Goal: Find contact information: Find contact information

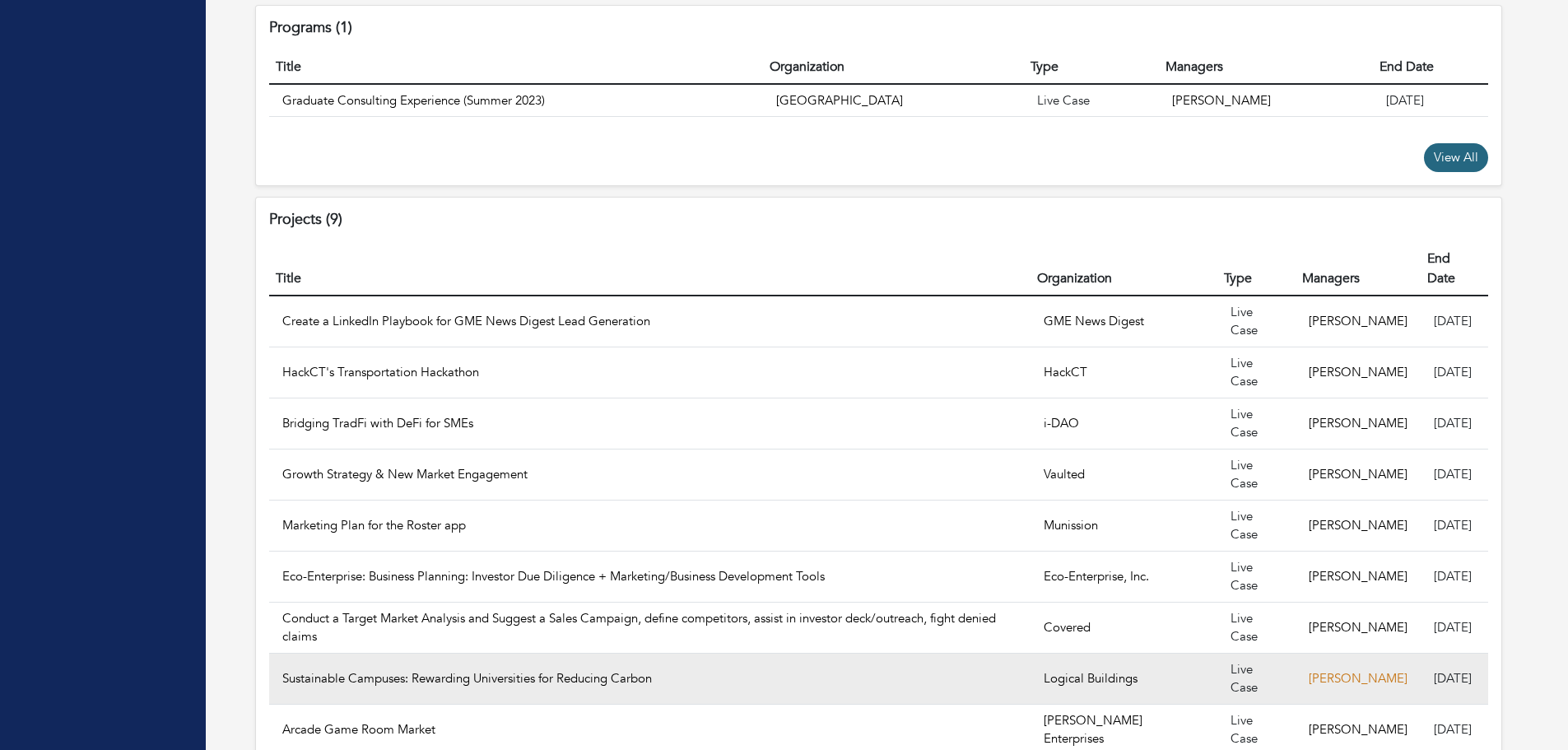
scroll to position [1055, 0]
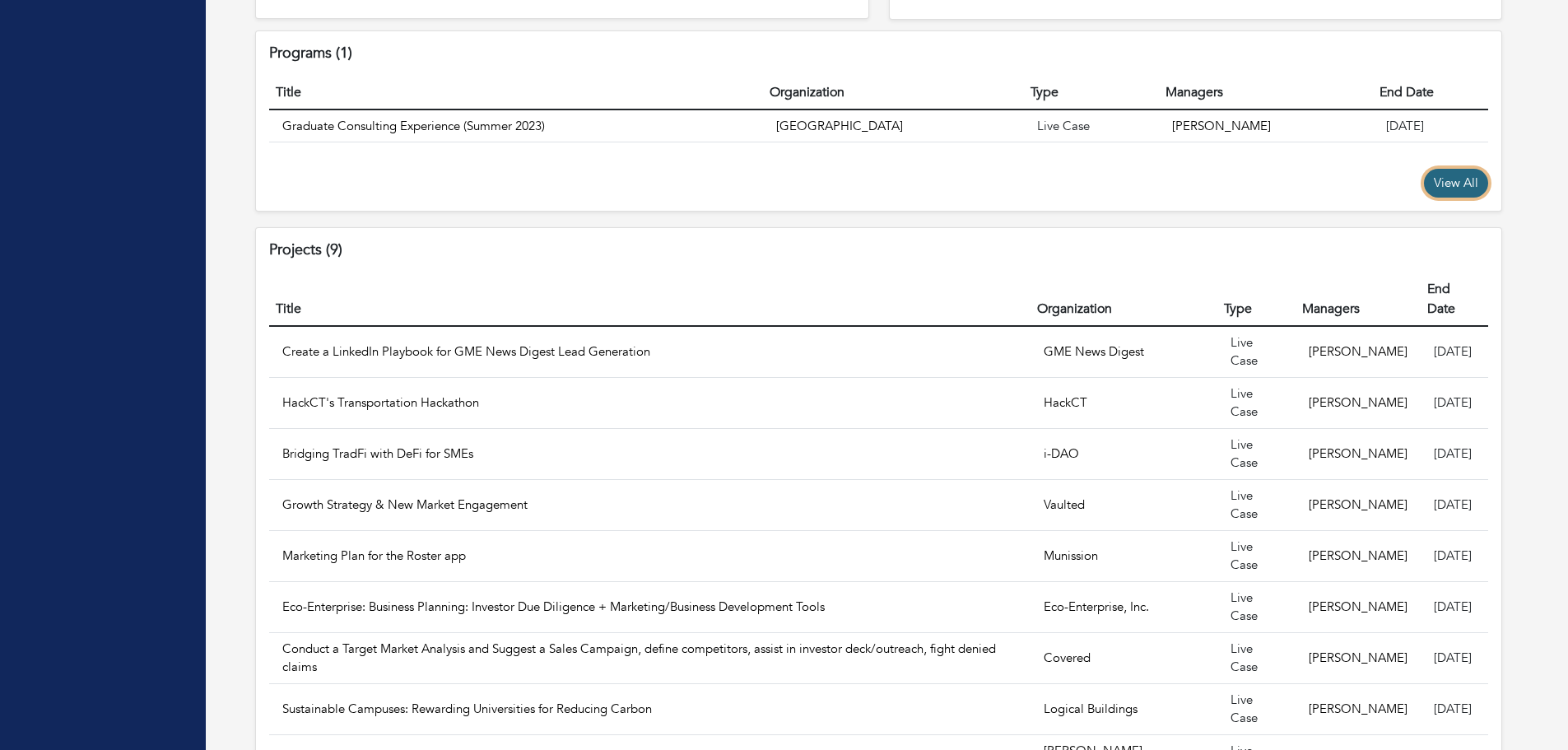
click at [1424, 197] on link "View All" at bounding box center [1455, 183] width 64 height 29
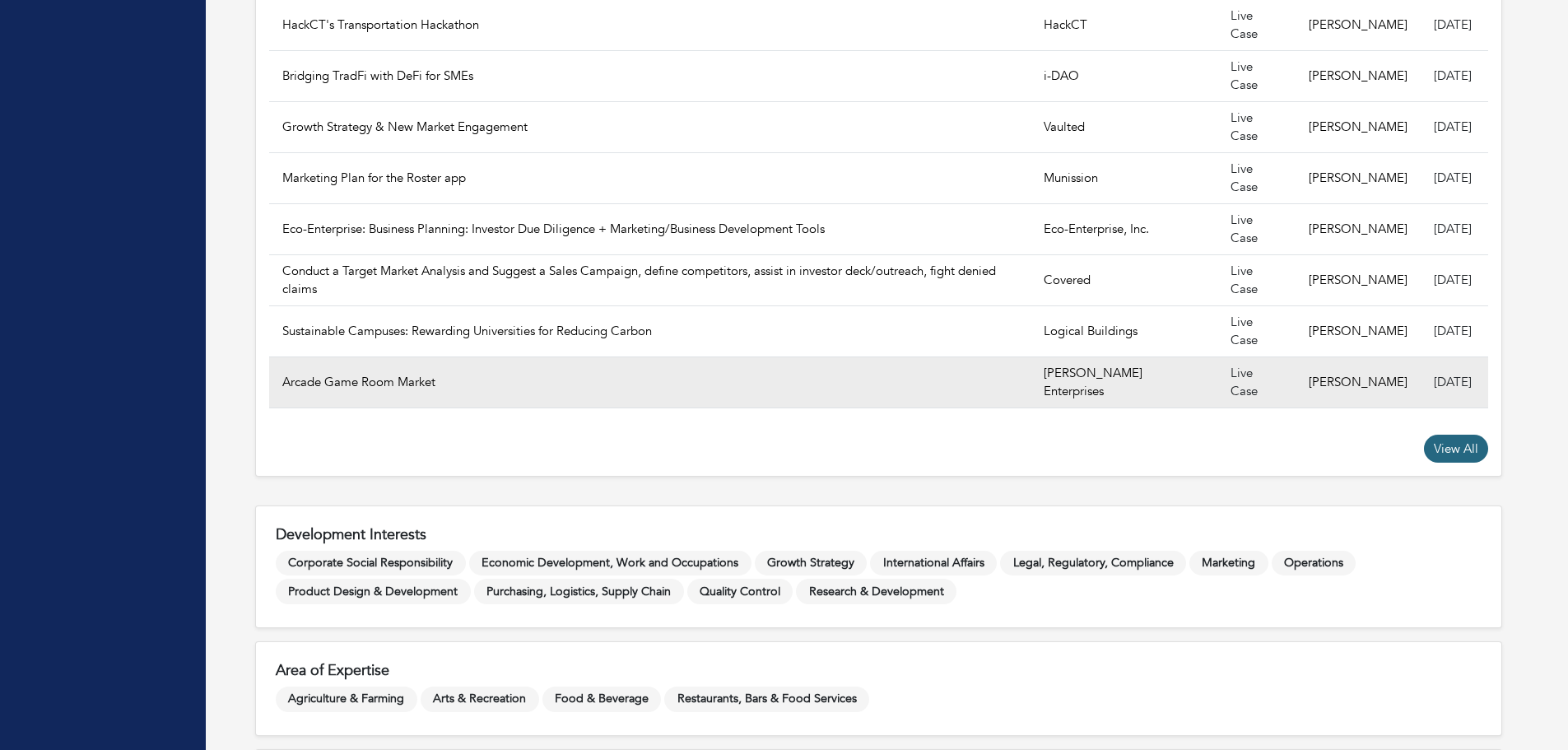
scroll to position [1632, 0]
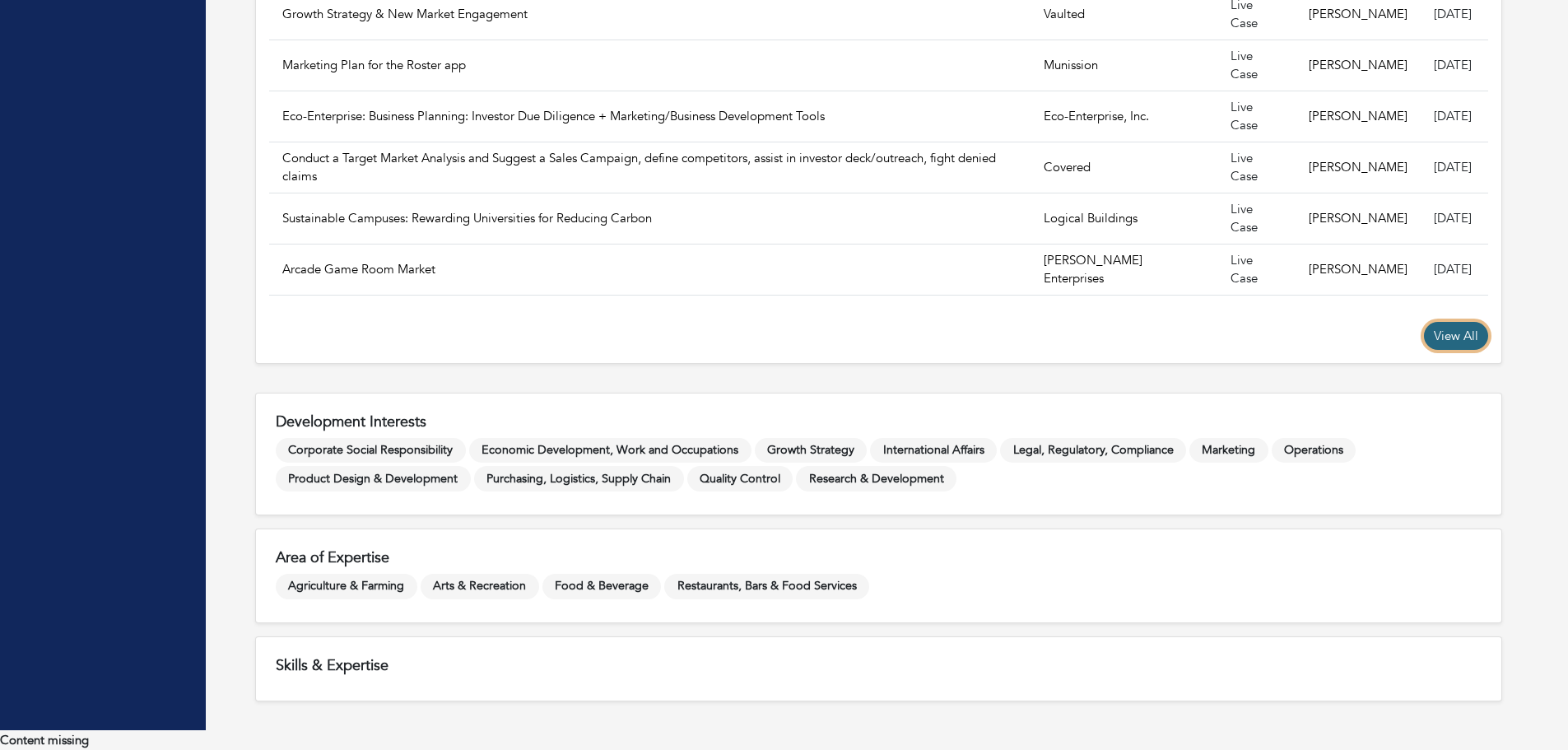
click at [1426, 351] on link "View All" at bounding box center [1455, 336] width 64 height 29
click at [1424, 351] on link "View All" at bounding box center [1455, 336] width 64 height 29
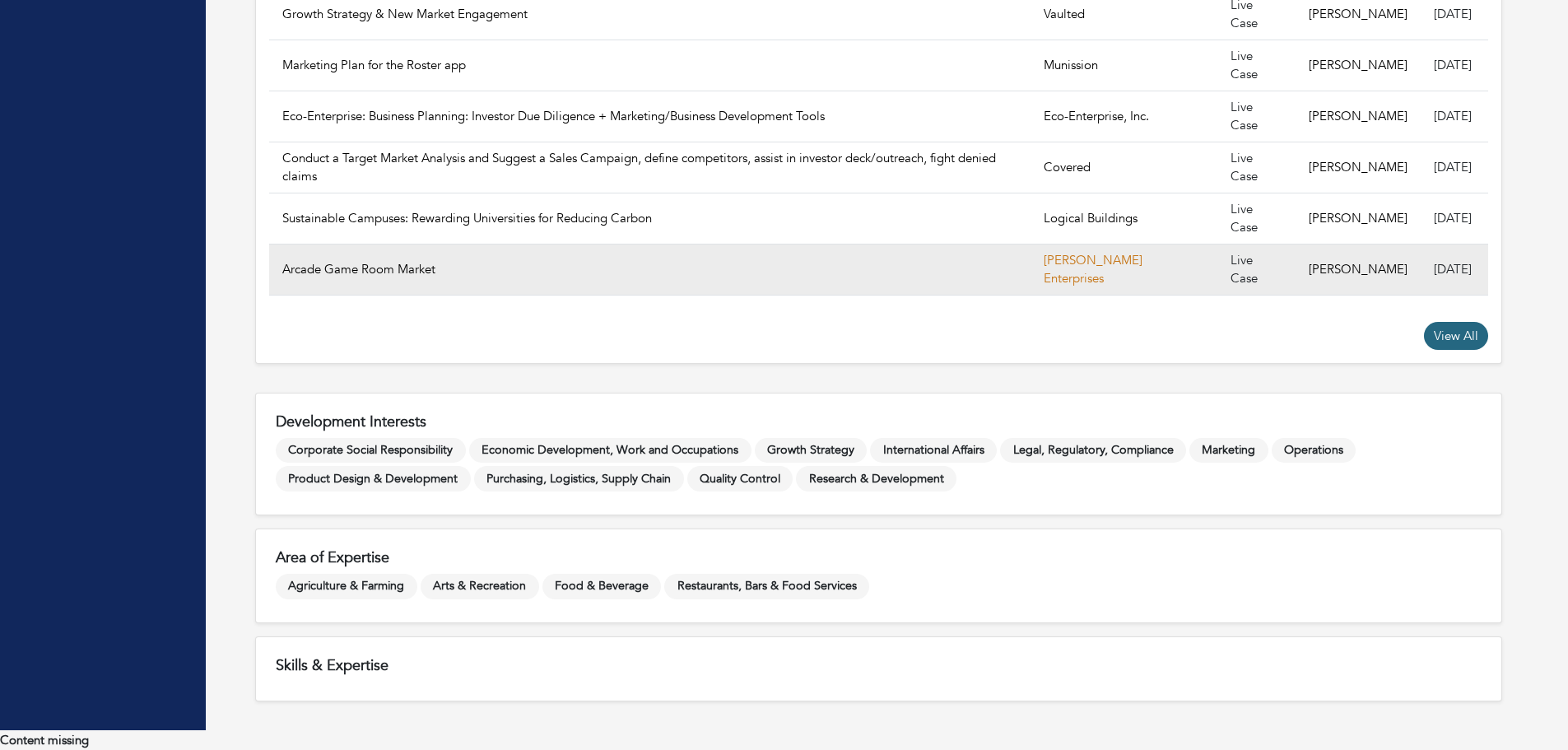
click at [1049, 288] on link "[PERSON_NAME] Enterprises" at bounding box center [1093, 269] width 99 height 36
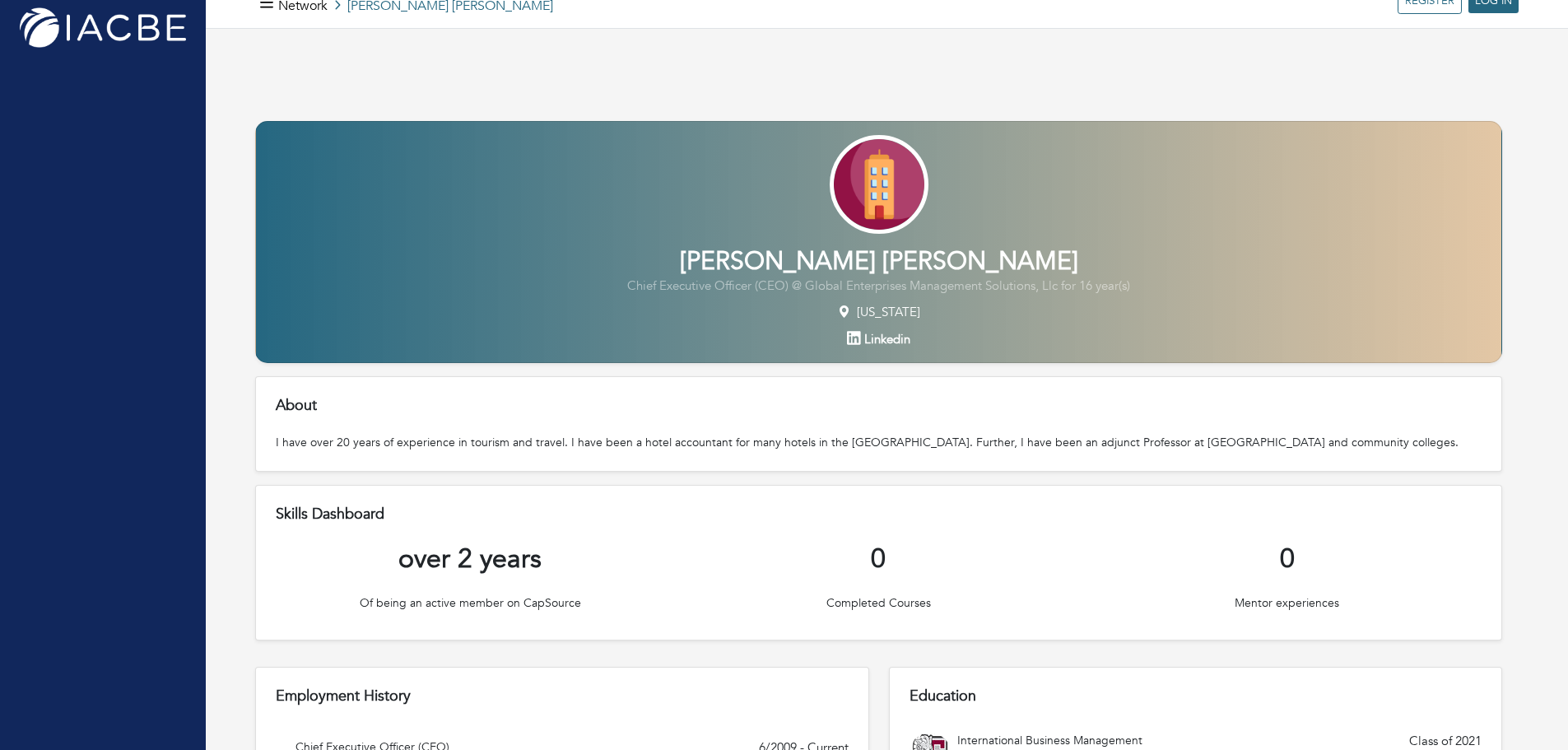
scroll to position [0, 0]
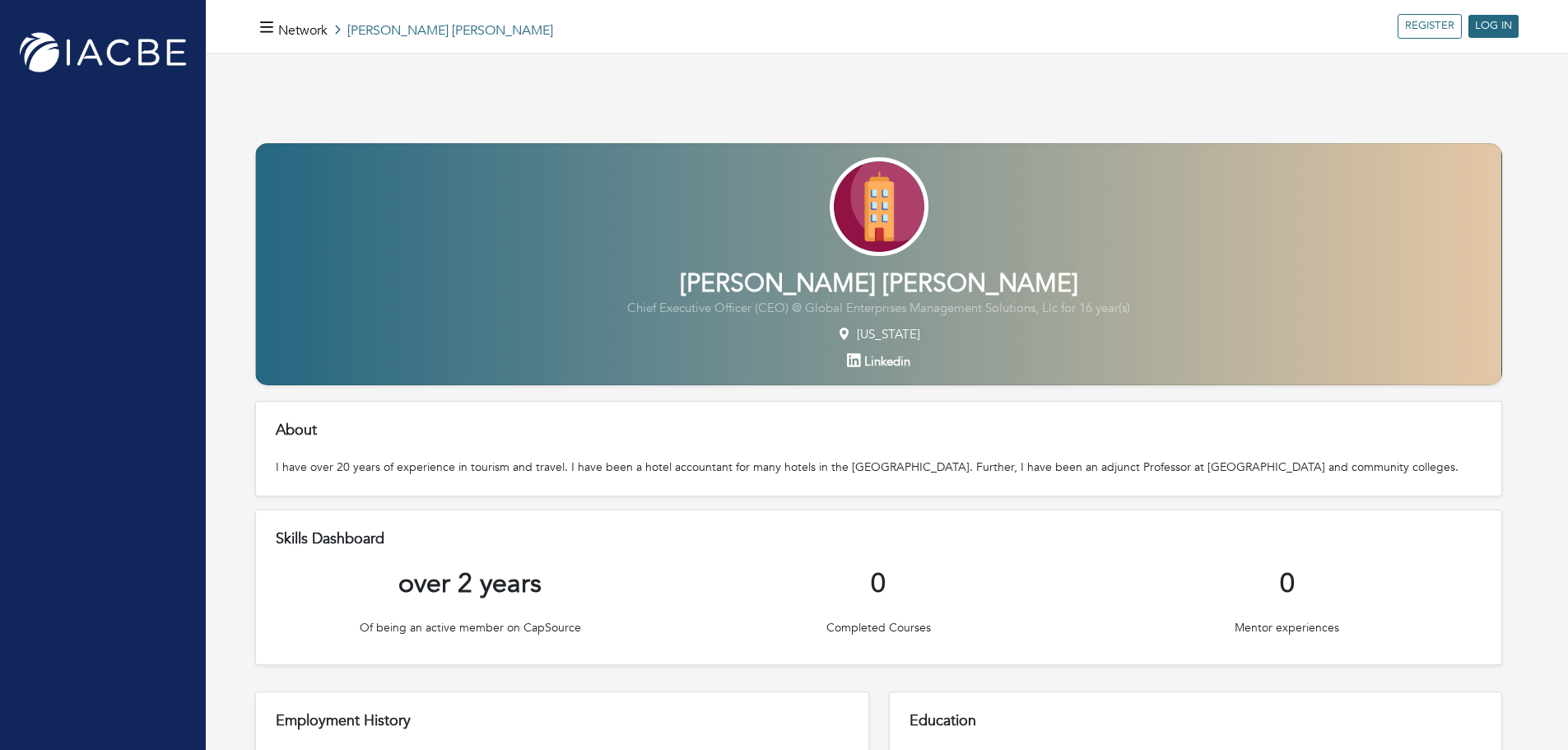
click at [869, 370] on span "Linkedin" at bounding box center [888, 361] width 46 height 17
